Goal: Navigation & Orientation: Go to known website

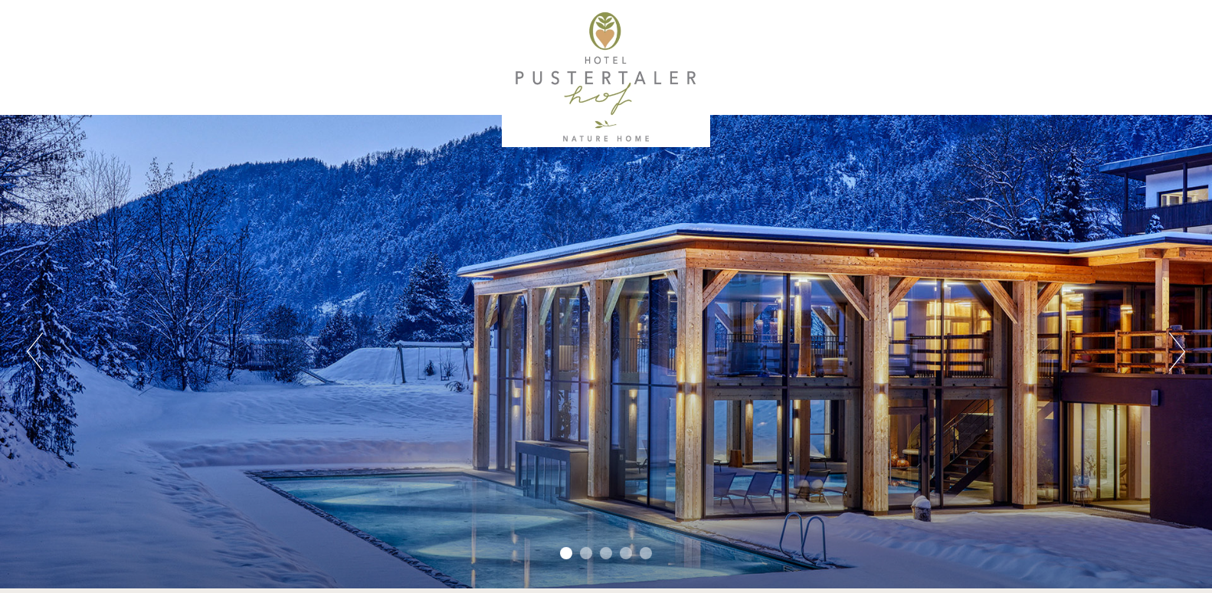
click at [589, 548] on li "2" at bounding box center [586, 553] width 12 height 12
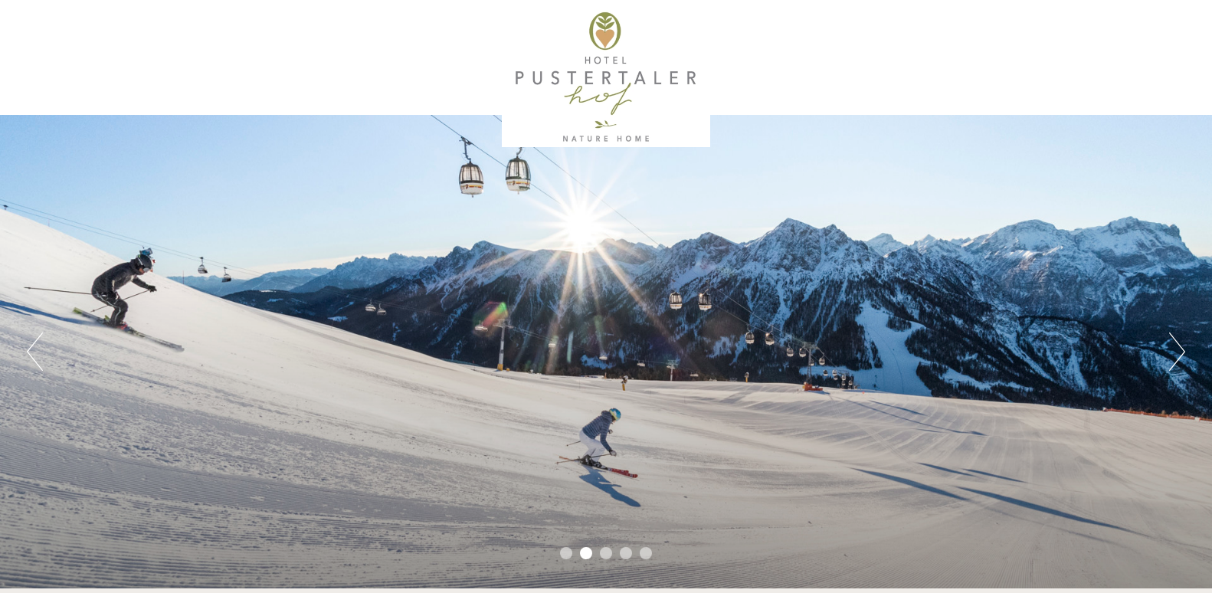
click at [597, 548] on ul "1 2 3 4 5" at bounding box center [606, 555] width 1212 height 18
click at [620, 551] on li "4" at bounding box center [626, 553] width 12 height 12
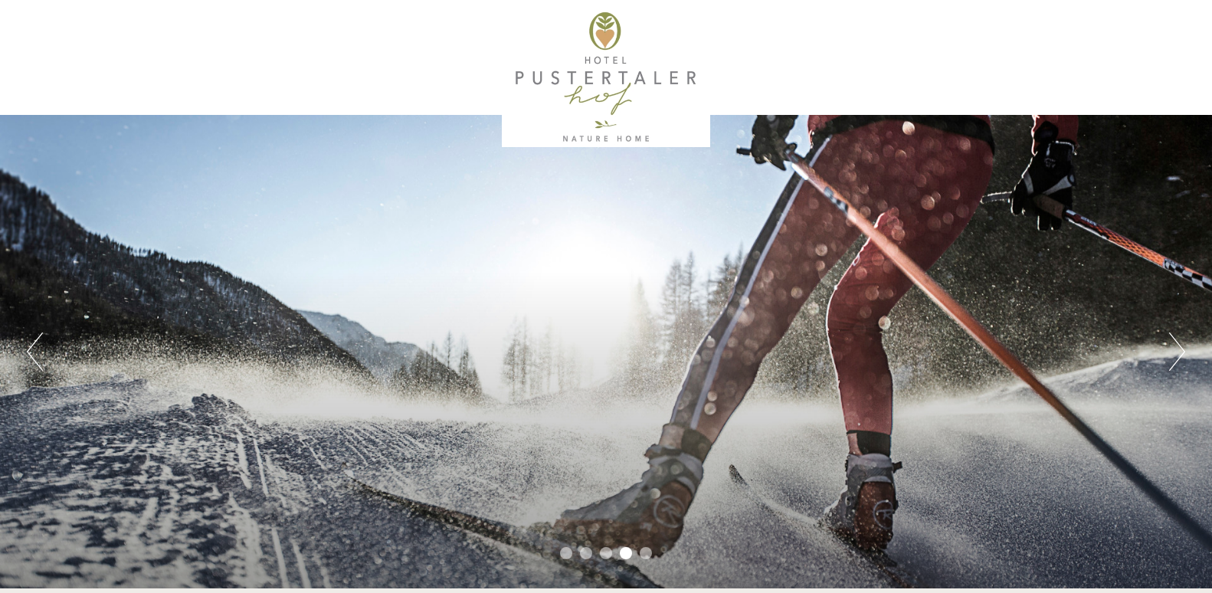
scroll to position [459, 0]
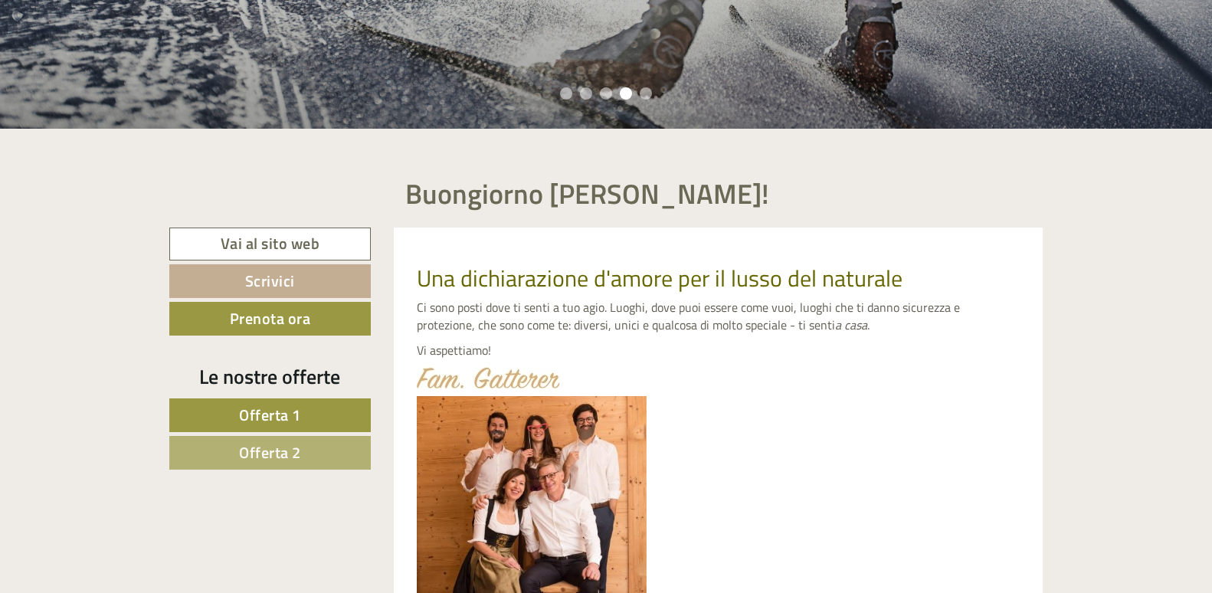
click at [260, 415] on span "Offerta 1" at bounding box center [270, 415] width 62 height 24
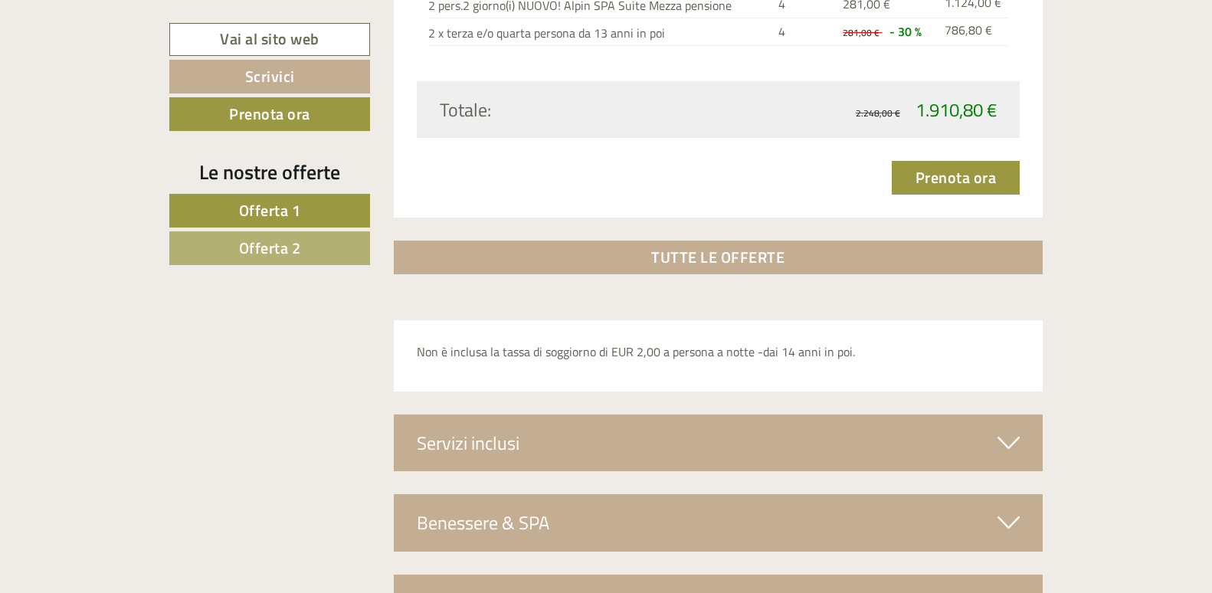
scroll to position [2337, 0]
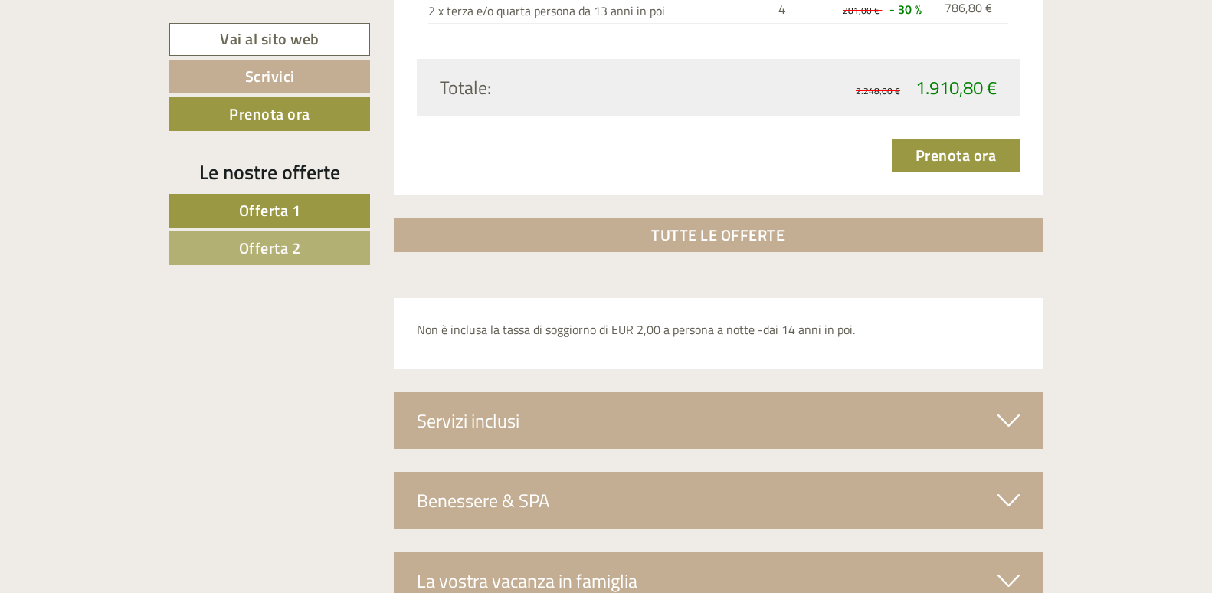
click at [285, 252] on span "Offerta 2" at bounding box center [270, 248] width 62 height 24
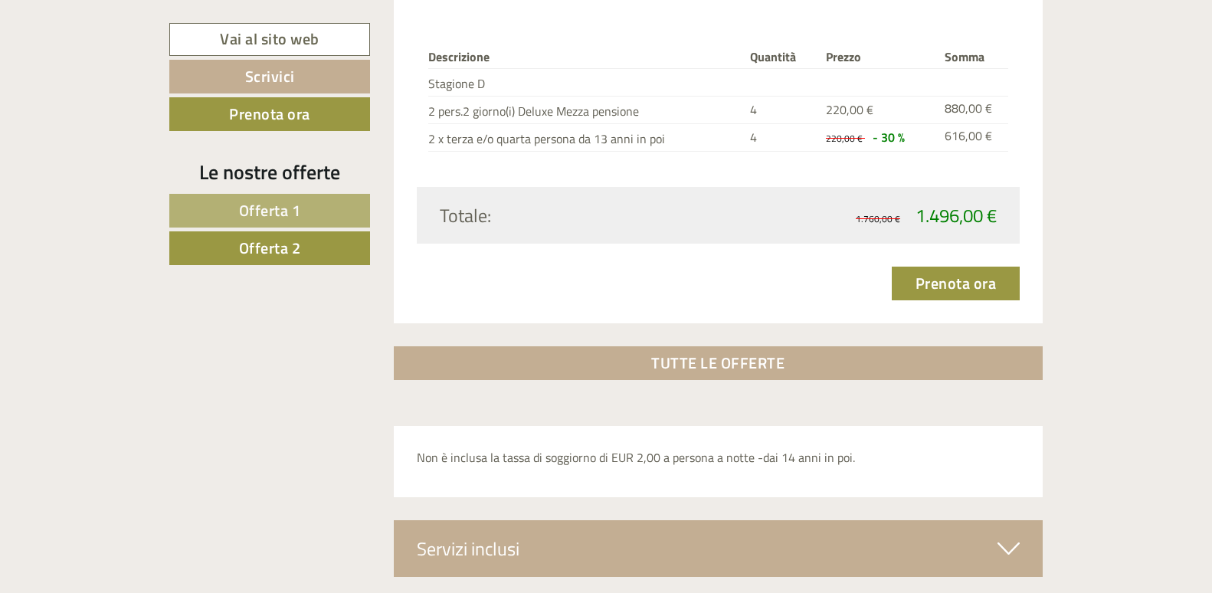
scroll to position [2564, 0]
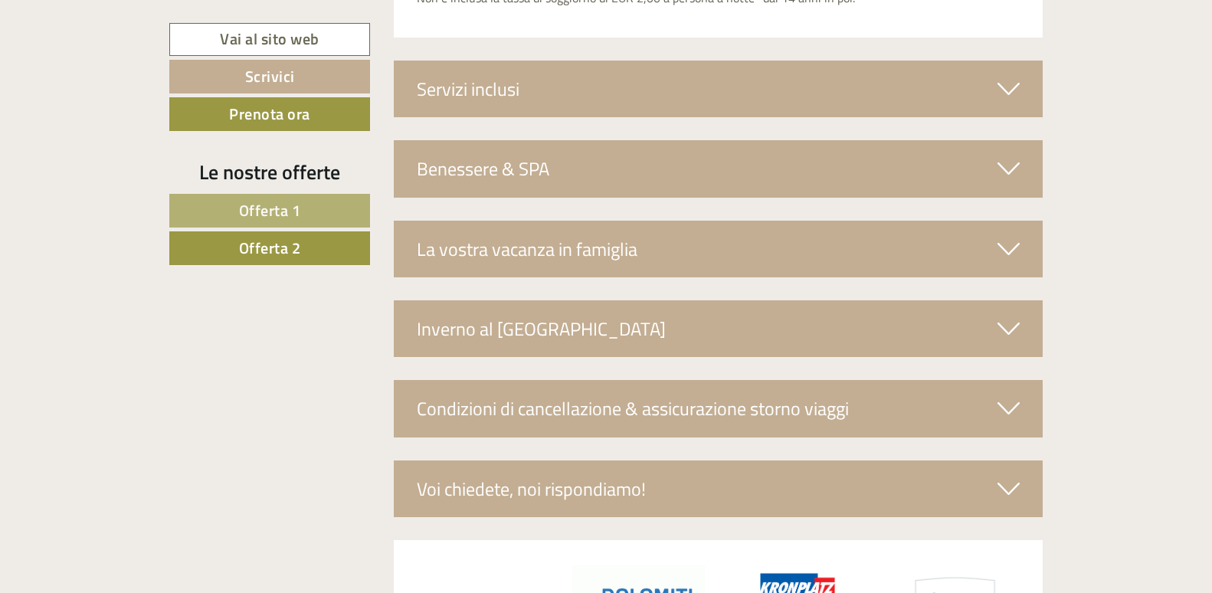
click at [1010, 86] on icon at bounding box center [1008, 89] width 22 height 26
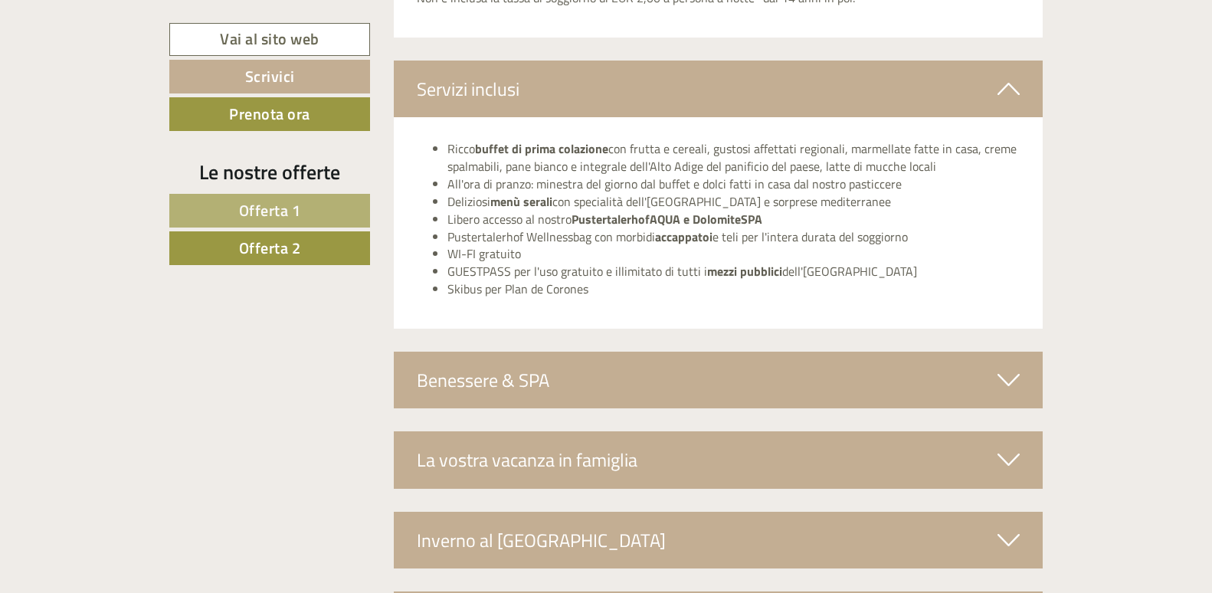
click at [1003, 389] on icon at bounding box center [1008, 380] width 22 height 26
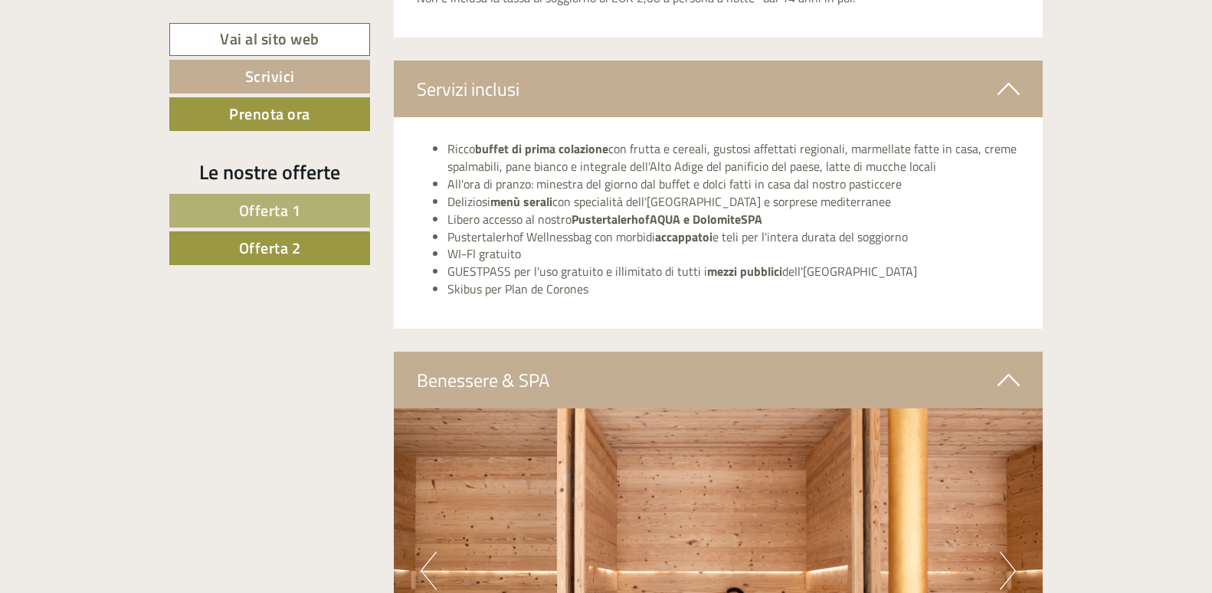
scroll to position [3023, 0]
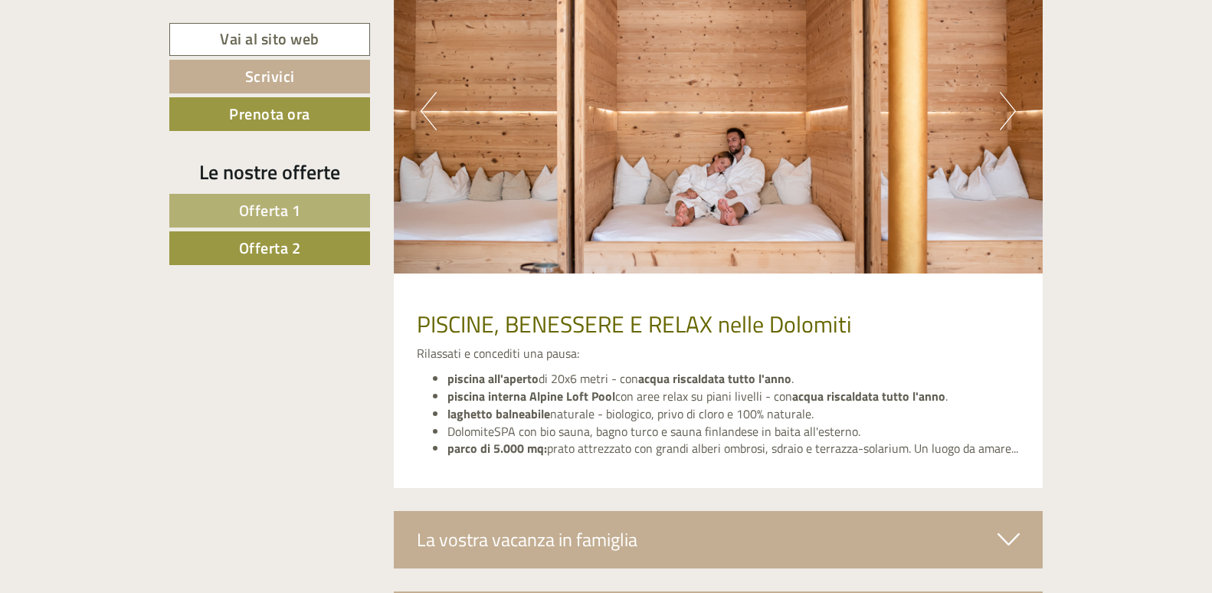
click at [995, 111] on img at bounding box center [718, 111] width 649 height 325
click at [1008, 106] on button "Next" at bounding box center [1007, 111] width 16 height 38
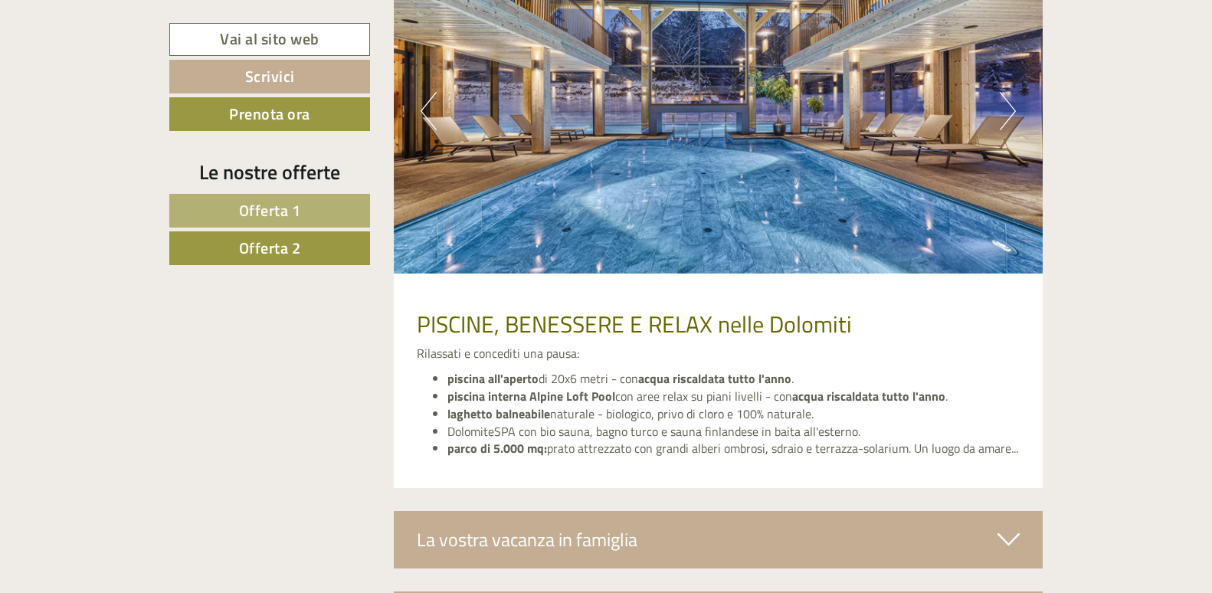
click at [1008, 106] on button "Next" at bounding box center [1007, 111] width 16 height 38
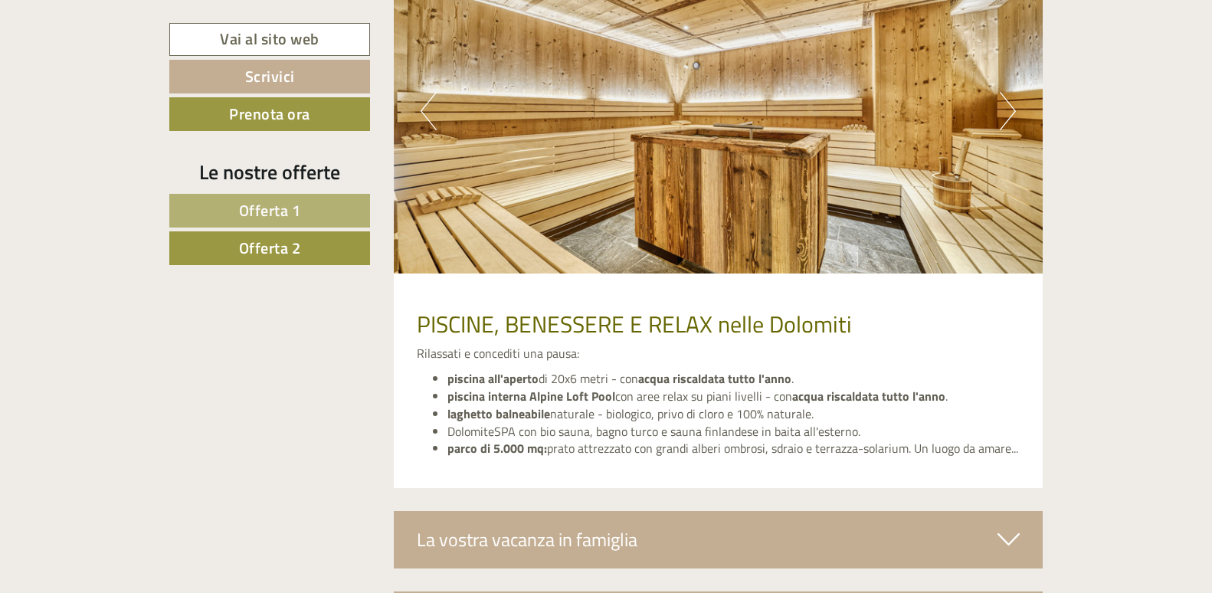
click at [1008, 106] on button "Next" at bounding box center [1007, 111] width 16 height 38
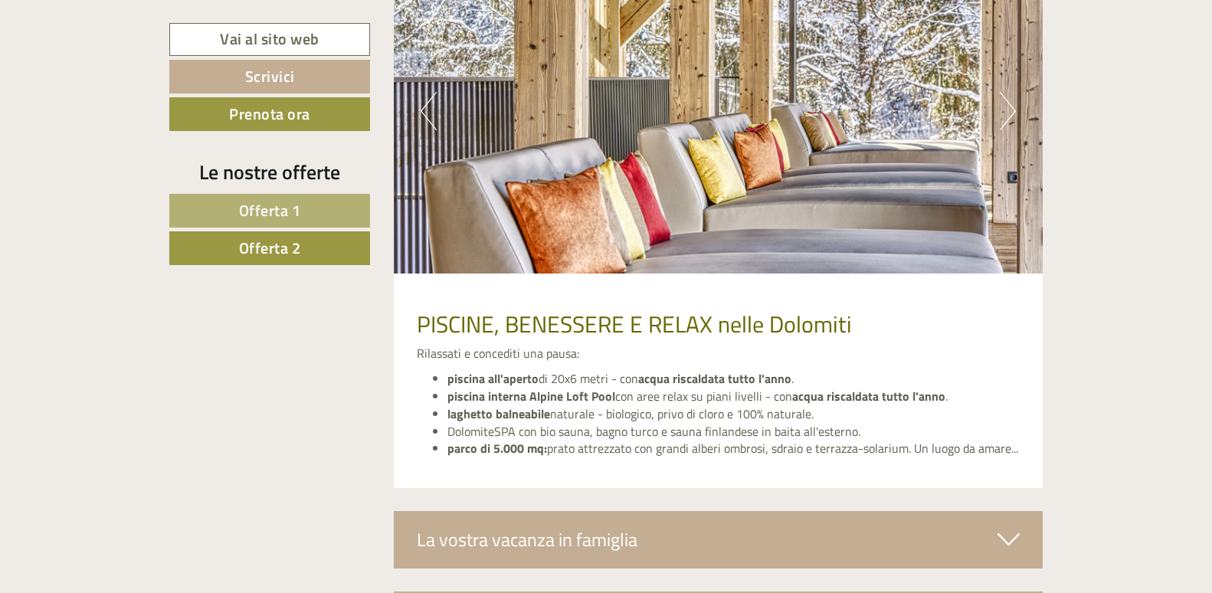
click at [1008, 106] on button "Next" at bounding box center [1007, 111] width 16 height 38
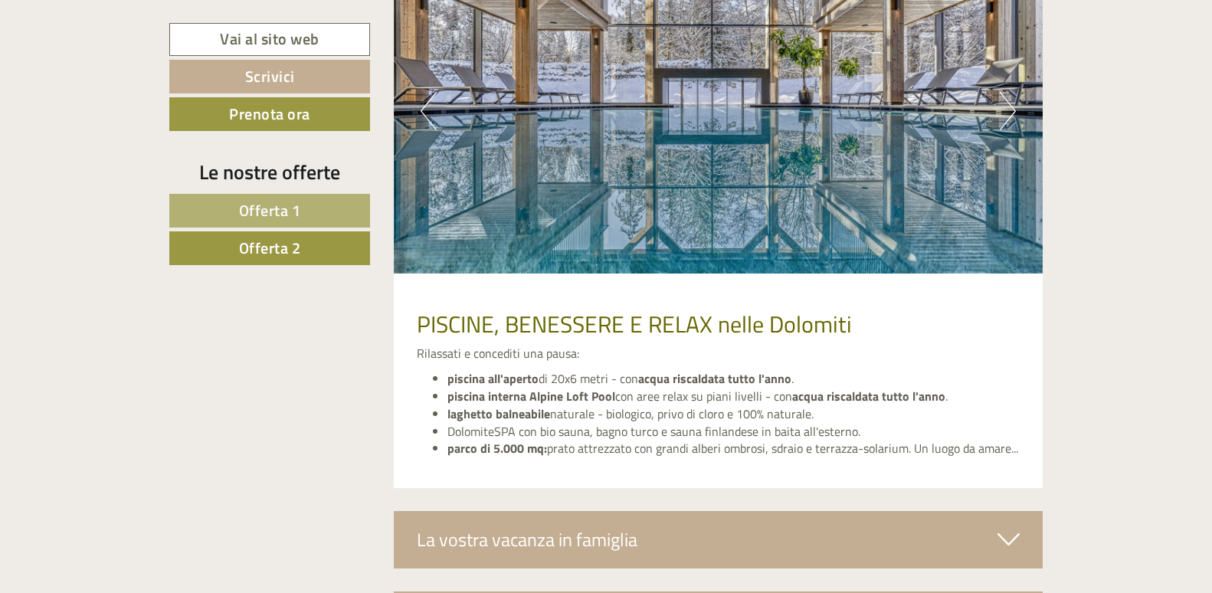
click at [1008, 106] on button "Next" at bounding box center [1007, 111] width 16 height 38
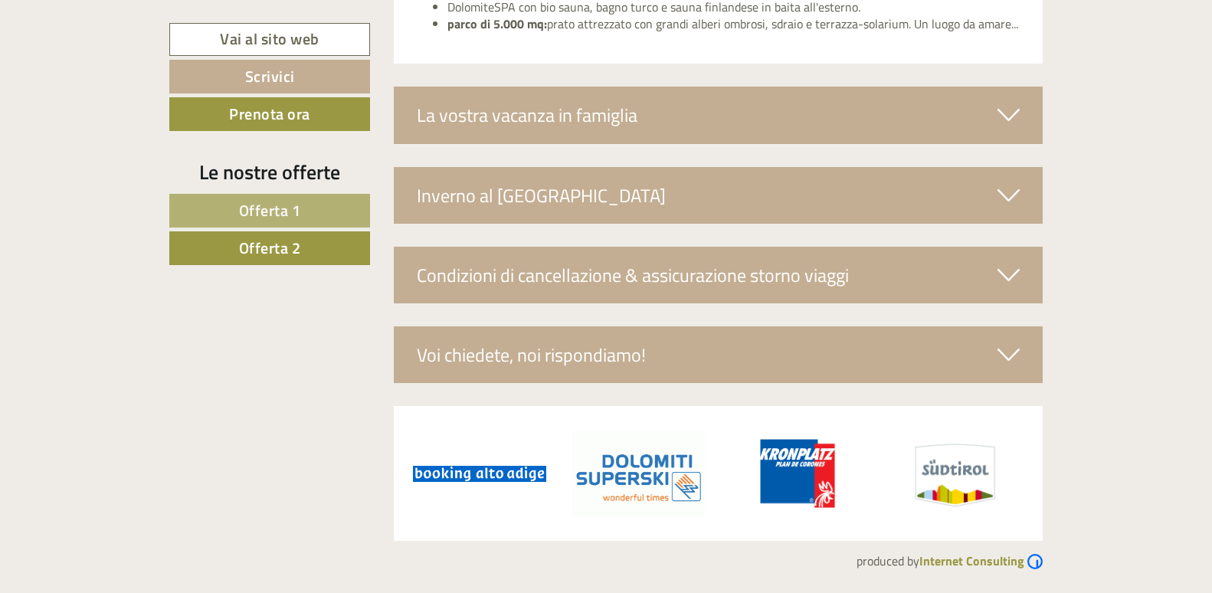
click at [1015, 110] on icon at bounding box center [1008, 115] width 22 height 26
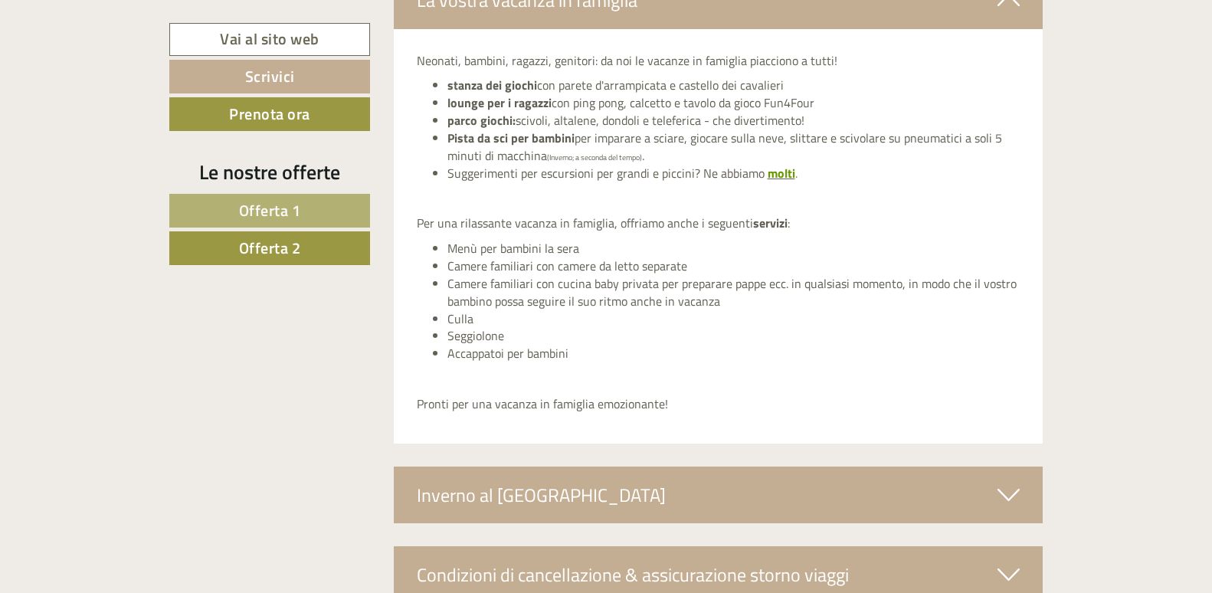
scroll to position [3862, 0]
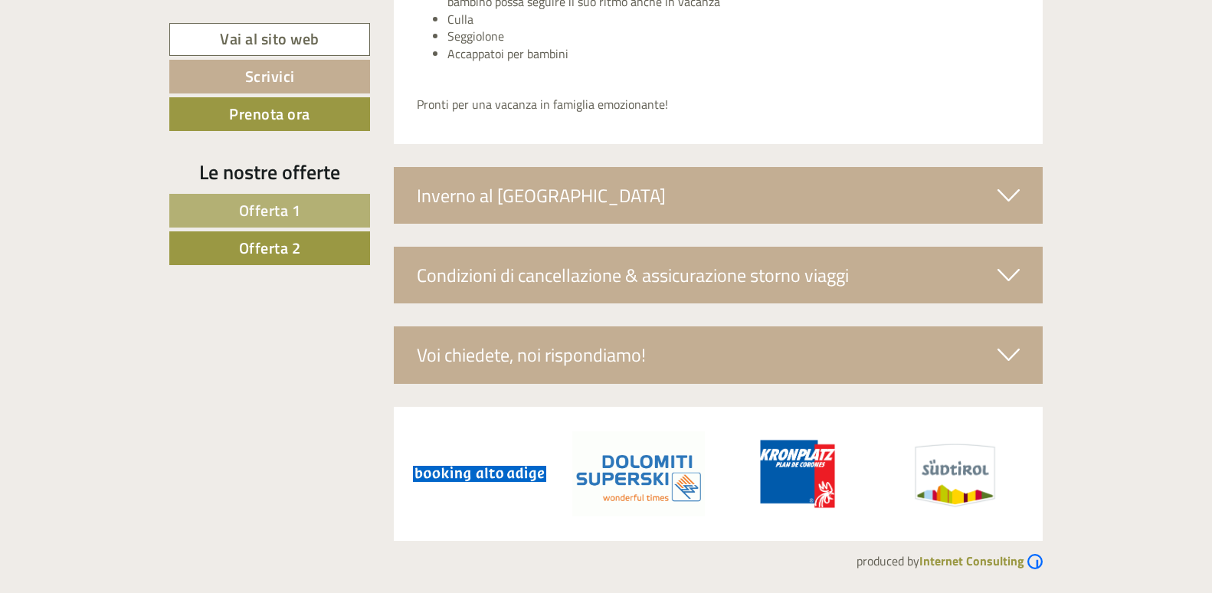
click at [1013, 204] on icon at bounding box center [1008, 195] width 22 height 26
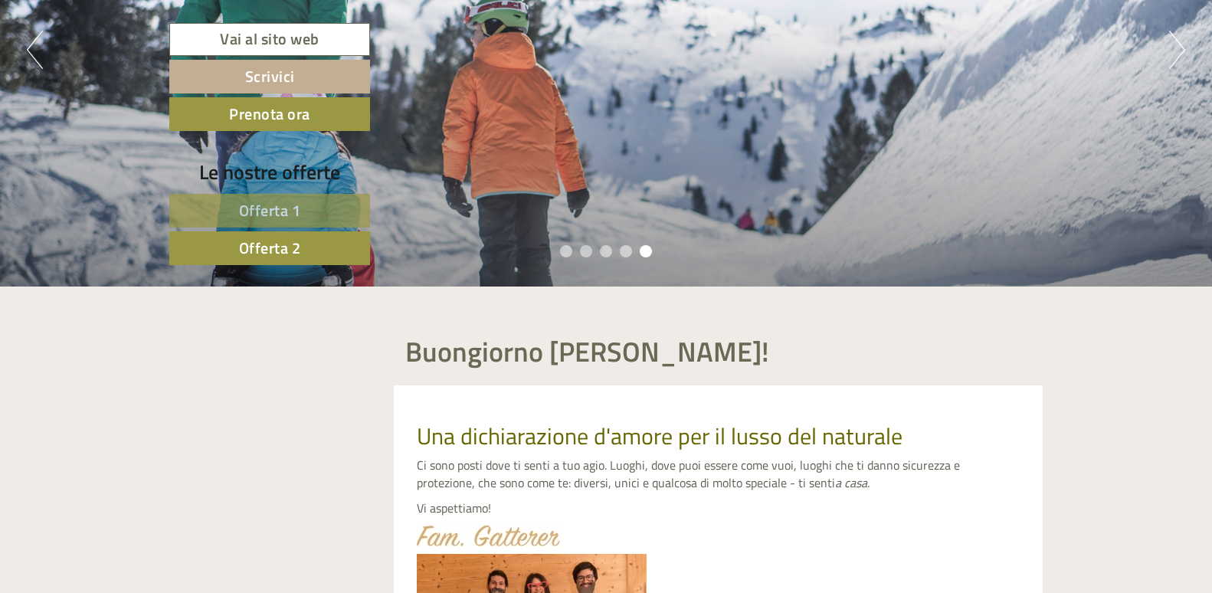
scroll to position [0, 0]
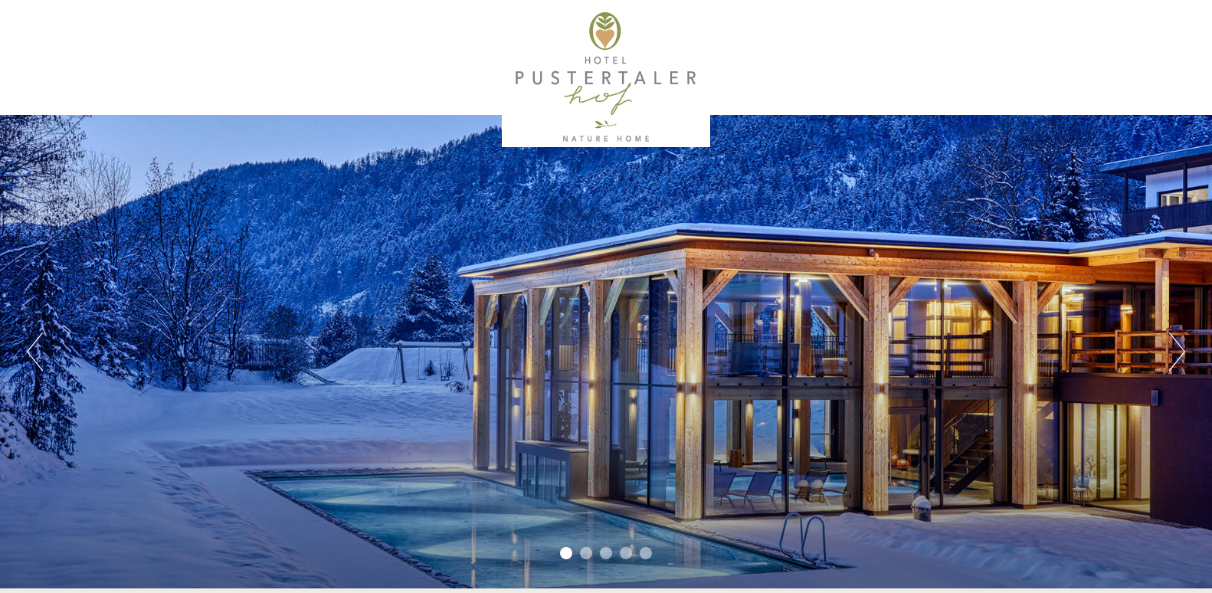
click at [584, 551] on li "2" at bounding box center [586, 553] width 12 height 12
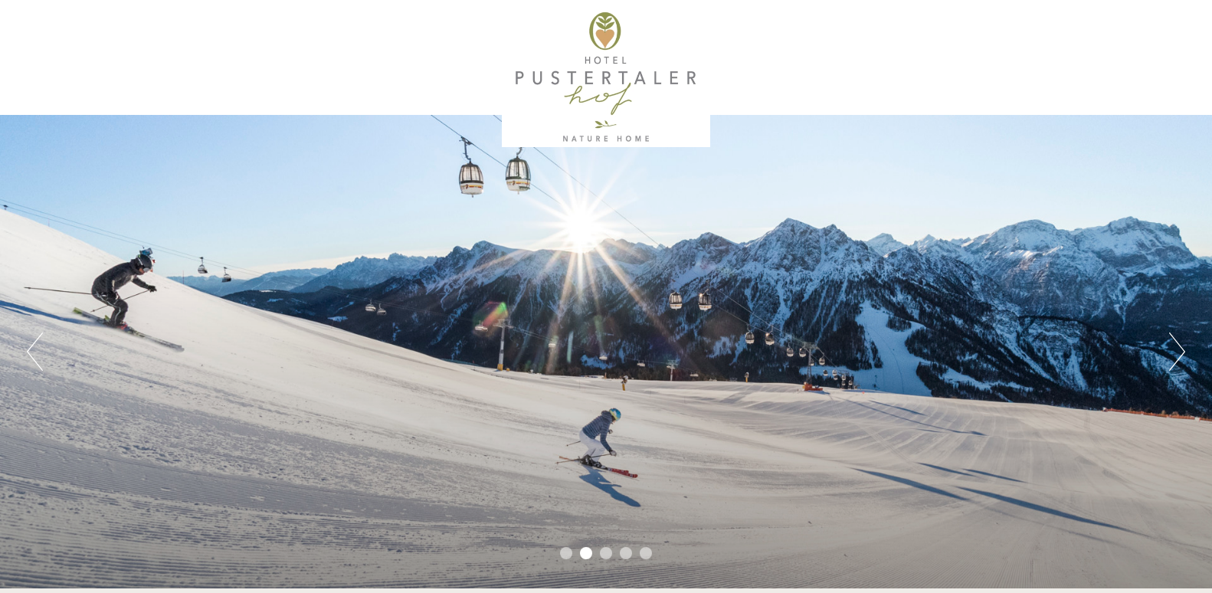
click at [604, 546] on ul "1 2 3 4 5" at bounding box center [606, 555] width 1212 height 18
click at [621, 553] on li "4" at bounding box center [626, 553] width 12 height 12
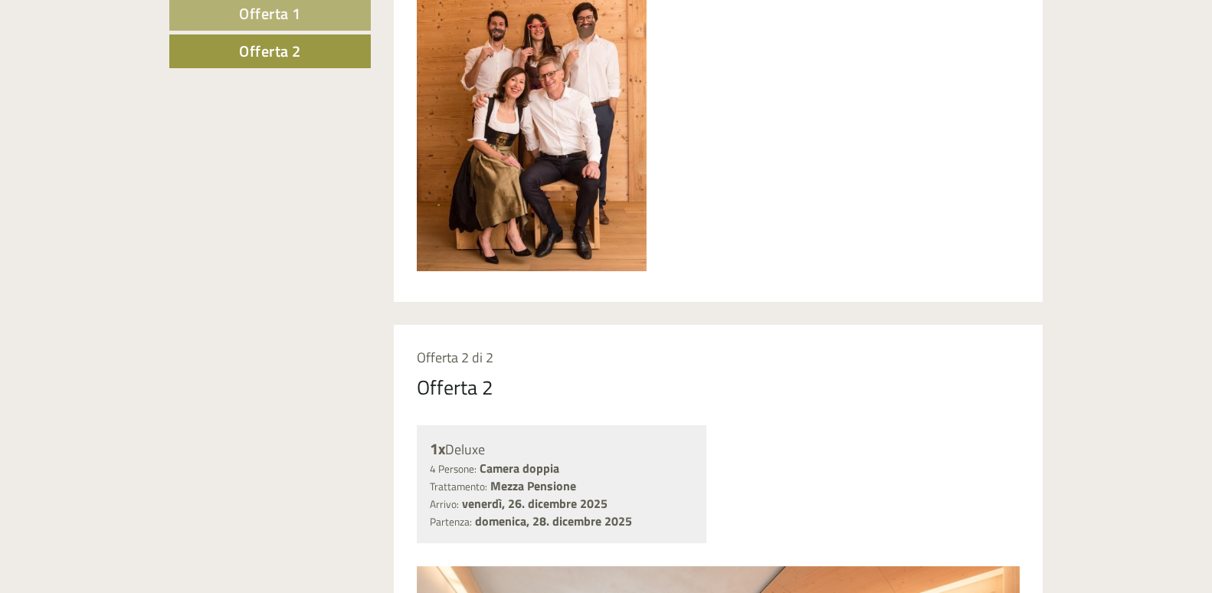
scroll to position [919, 0]
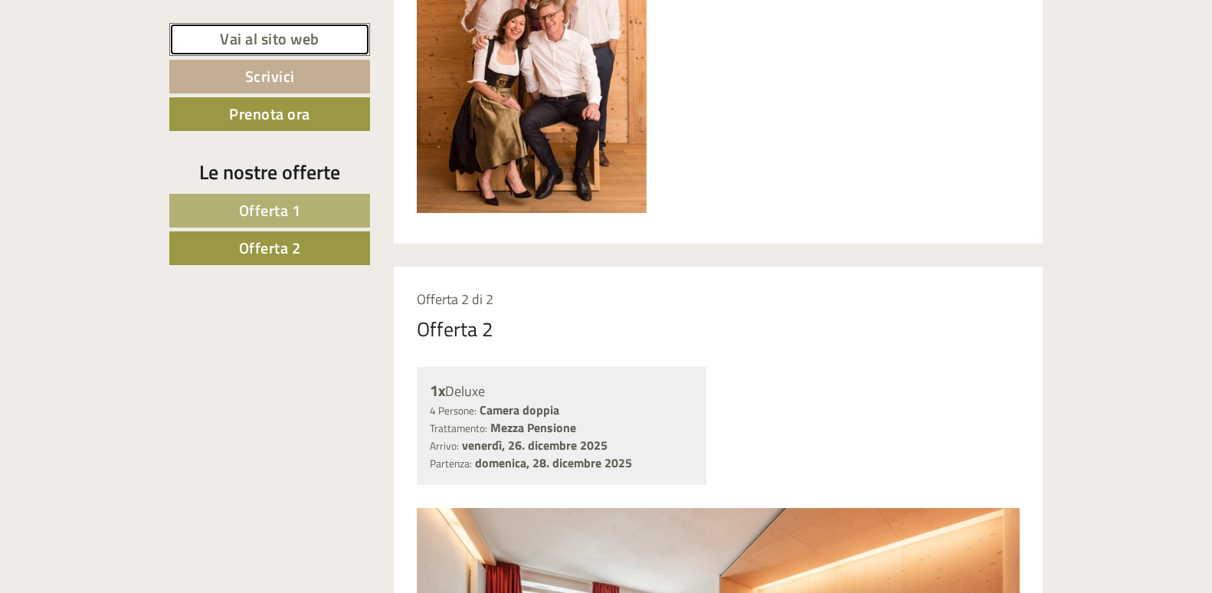
click at [253, 38] on link "Vai al sito web" at bounding box center [269, 39] width 201 height 33
